Goal: Task Accomplishment & Management: Use online tool/utility

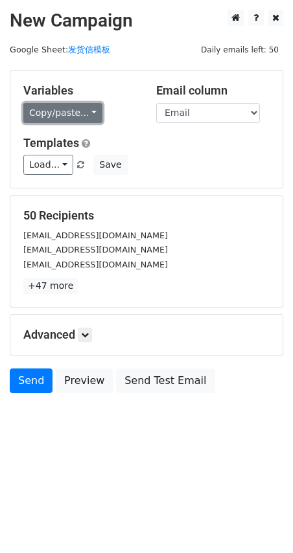
click at [45, 118] on link "Copy/paste..." at bounding box center [62, 113] width 79 height 20
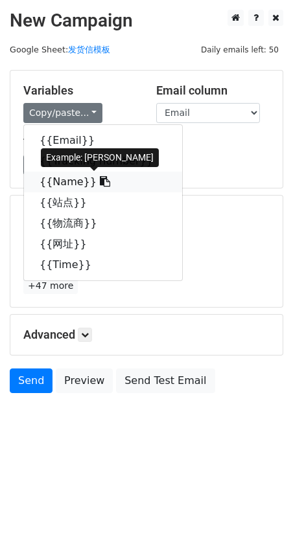
click at [60, 189] on link "{{Name}}" at bounding box center [103, 182] width 158 height 21
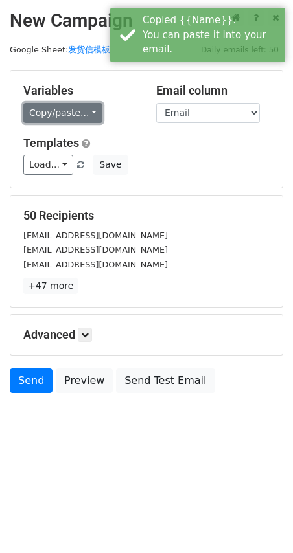
click at [43, 120] on link "Copy/paste..." at bounding box center [62, 113] width 79 height 20
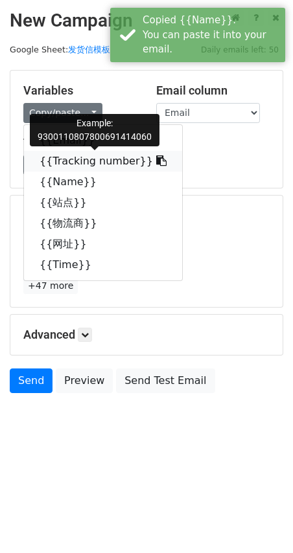
click at [67, 157] on link "{{Tracking number}}" at bounding box center [103, 161] width 158 height 21
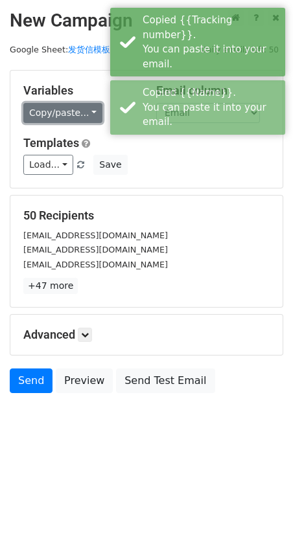
click at [72, 111] on link "Copy/paste..." at bounding box center [62, 113] width 79 height 20
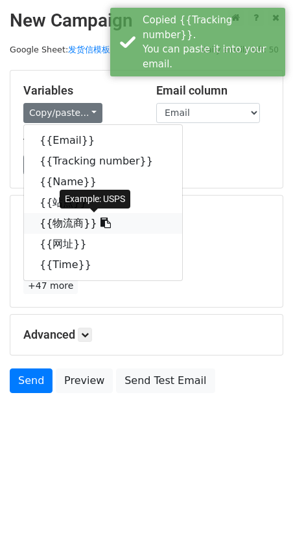
click at [81, 225] on link "{{物流商}}" at bounding box center [103, 223] width 158 height 21
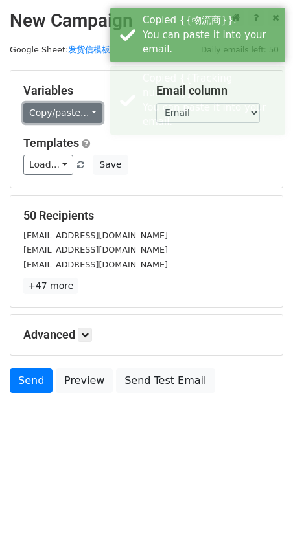
click at [41, 111] on link "Copy/paste..." at bounding box center [62, 113] width 79 height 20
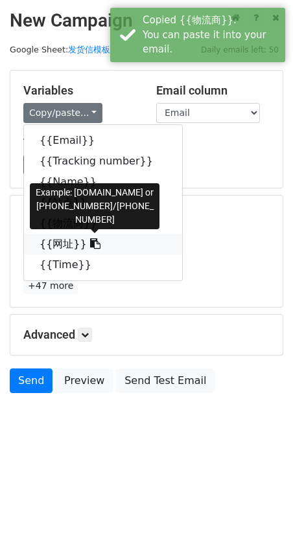
drag, startPoint x: 56, startPoint y: 247, endPoint x: 0, endPoint y: 254, distance: 56.2
click at [55, 247] on link "{{网址}}" at bounding box center [103, 244] width 158 height 21
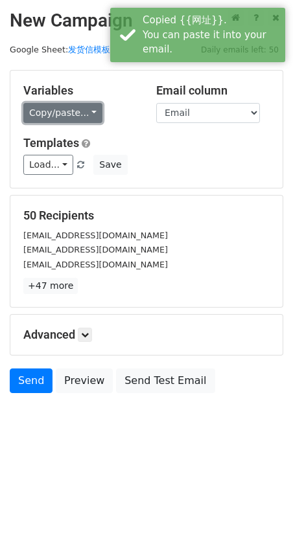
click at [51, 117] on link "Copy/paste..." at bounding box center [62, 113] width 79 height 20
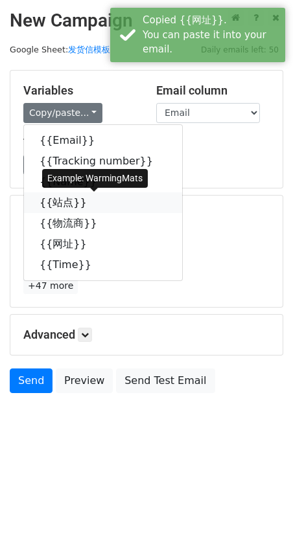
click at [52, 201] on link "{{站点}}" at bounding box center [103, 202] width 158 height 21
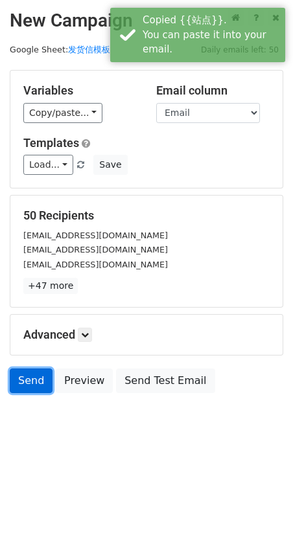
click at [26, 381] on link "Send" at bounding box center [31, 380] width 43 height 25
